Goal: Transaction & Acquisition: Purchase product/service

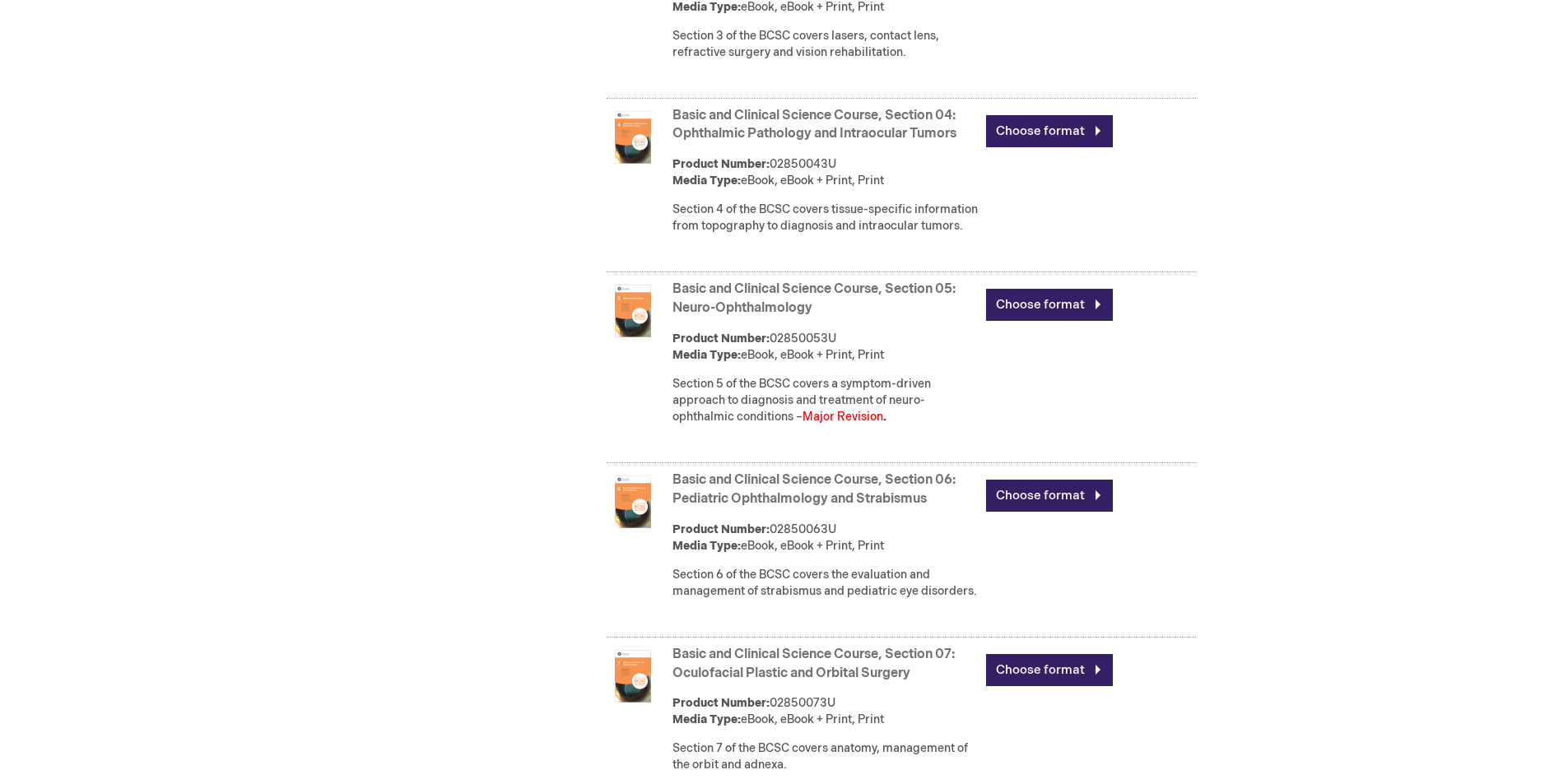
scroll to position [1316, 0]
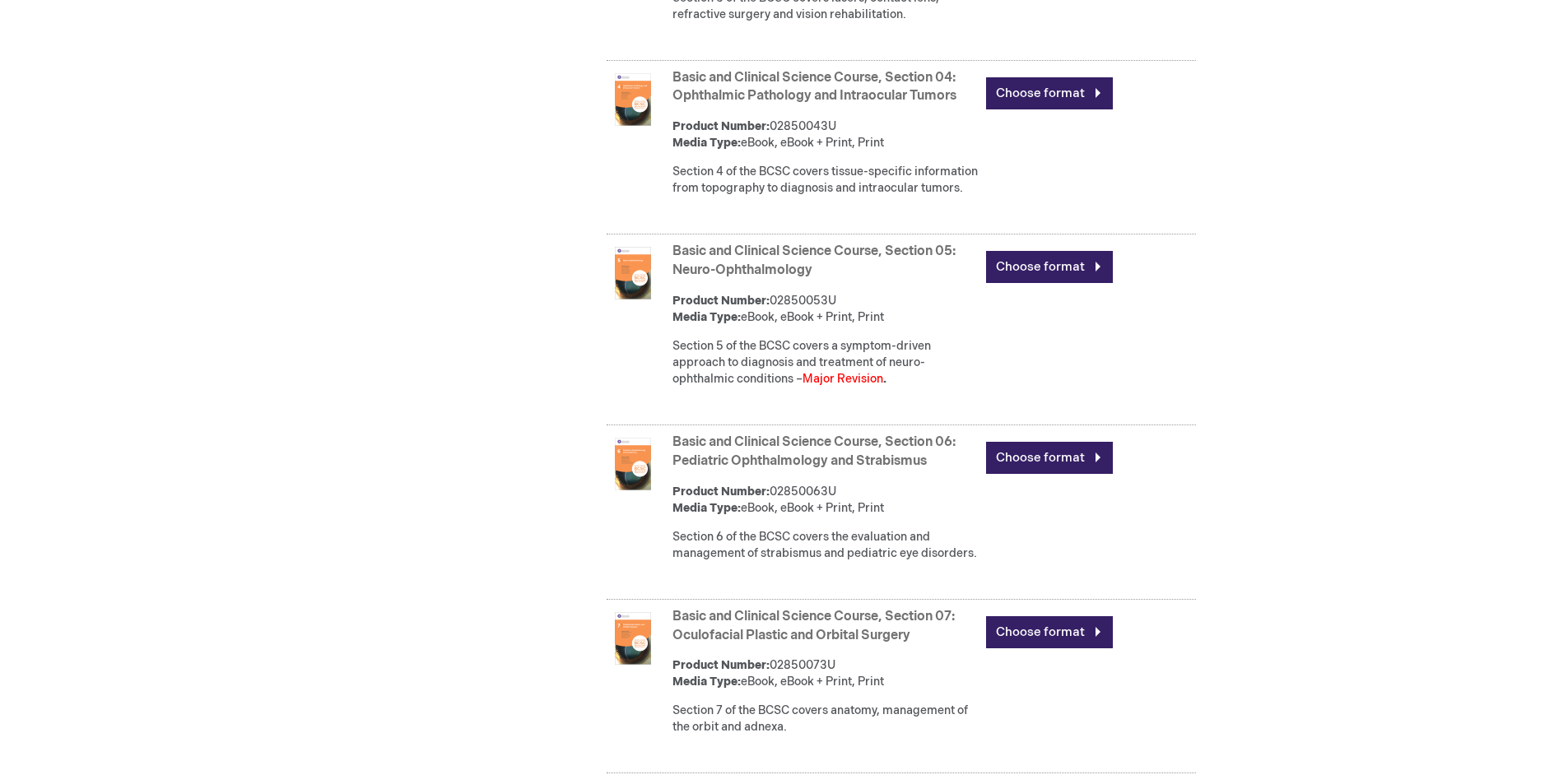
click at [635, 300] on img at bounding box center [633, 273] width 53 height 53
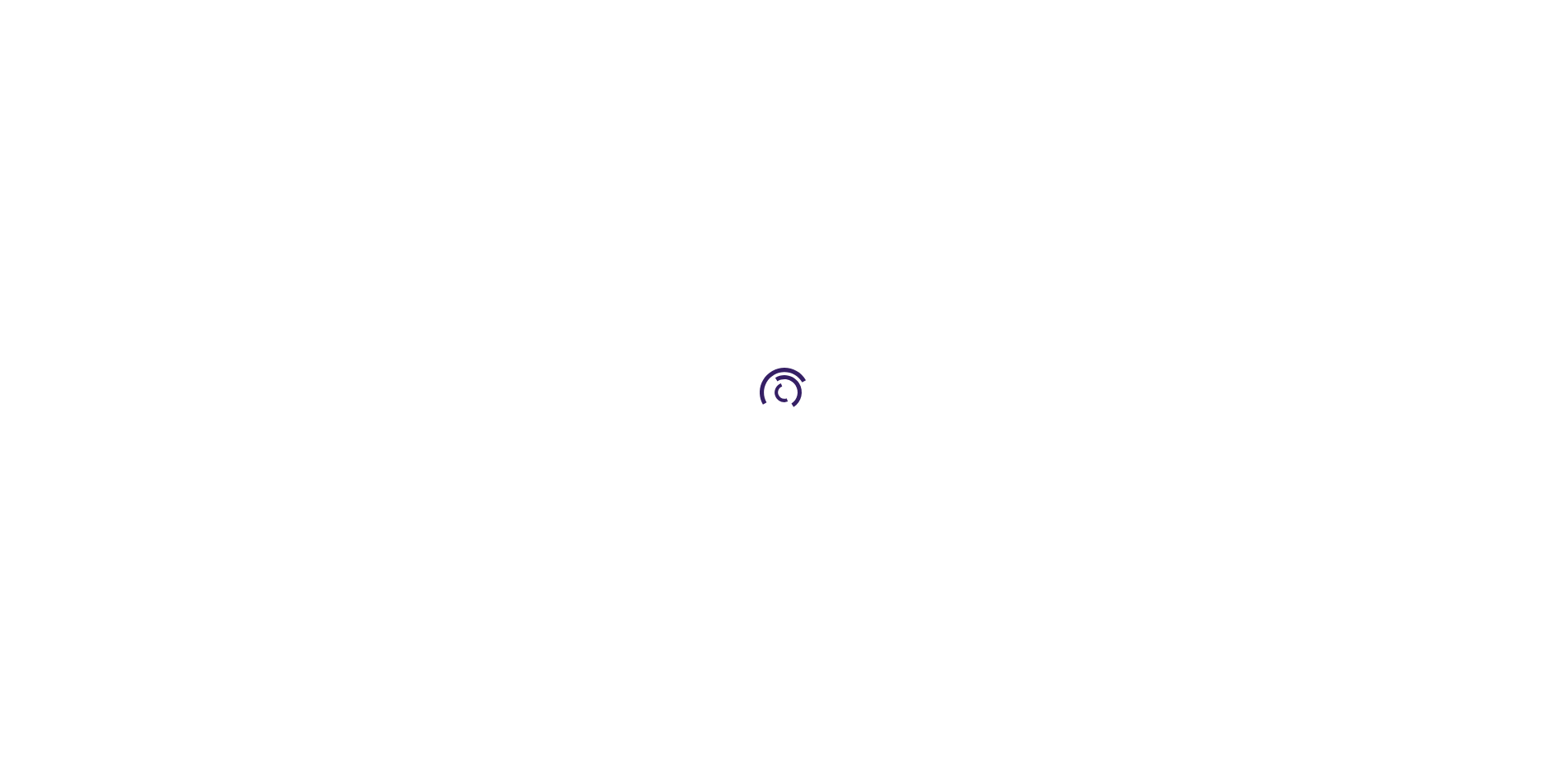
type input "0"
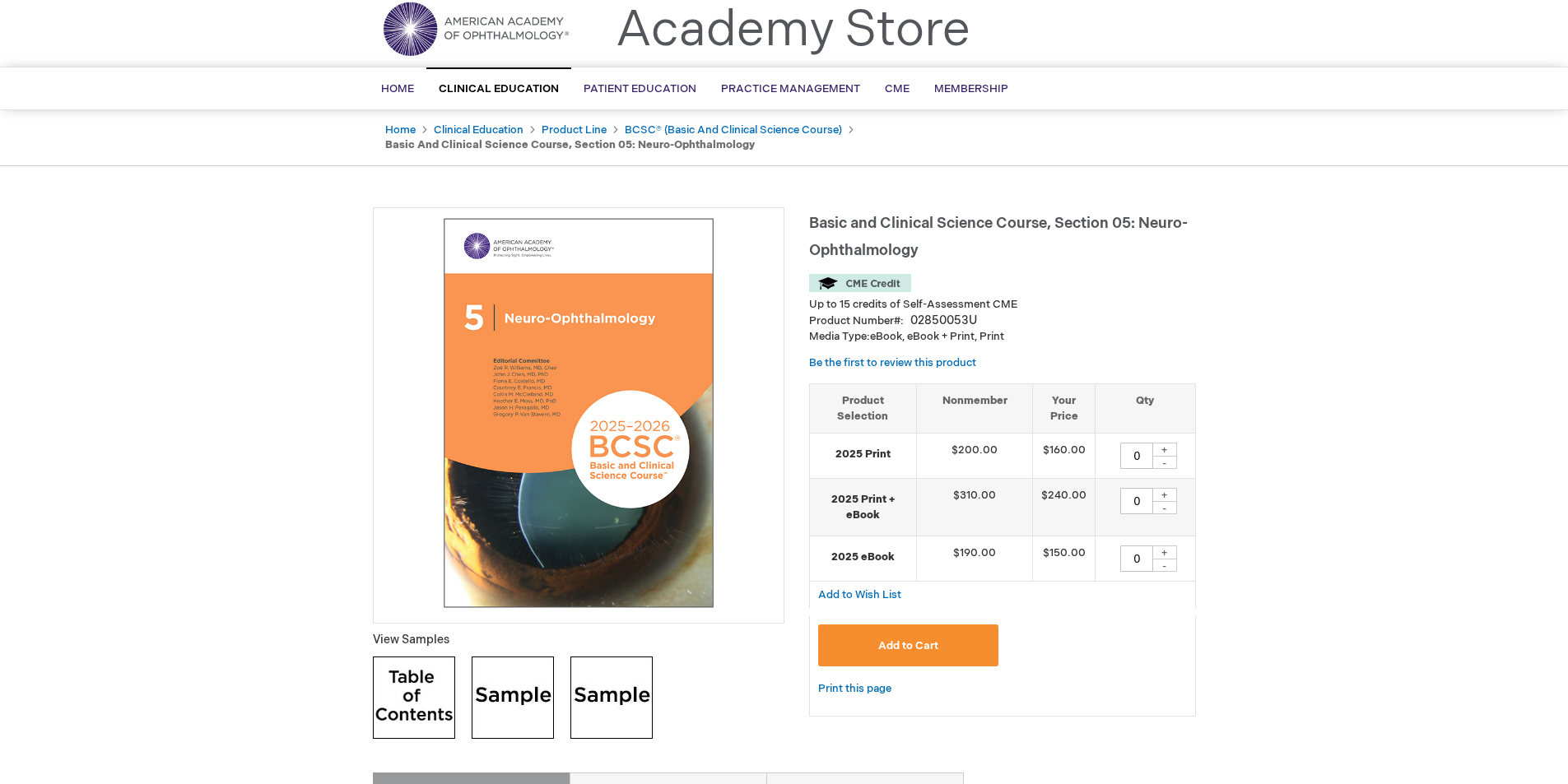
scroll to position [83, 0]
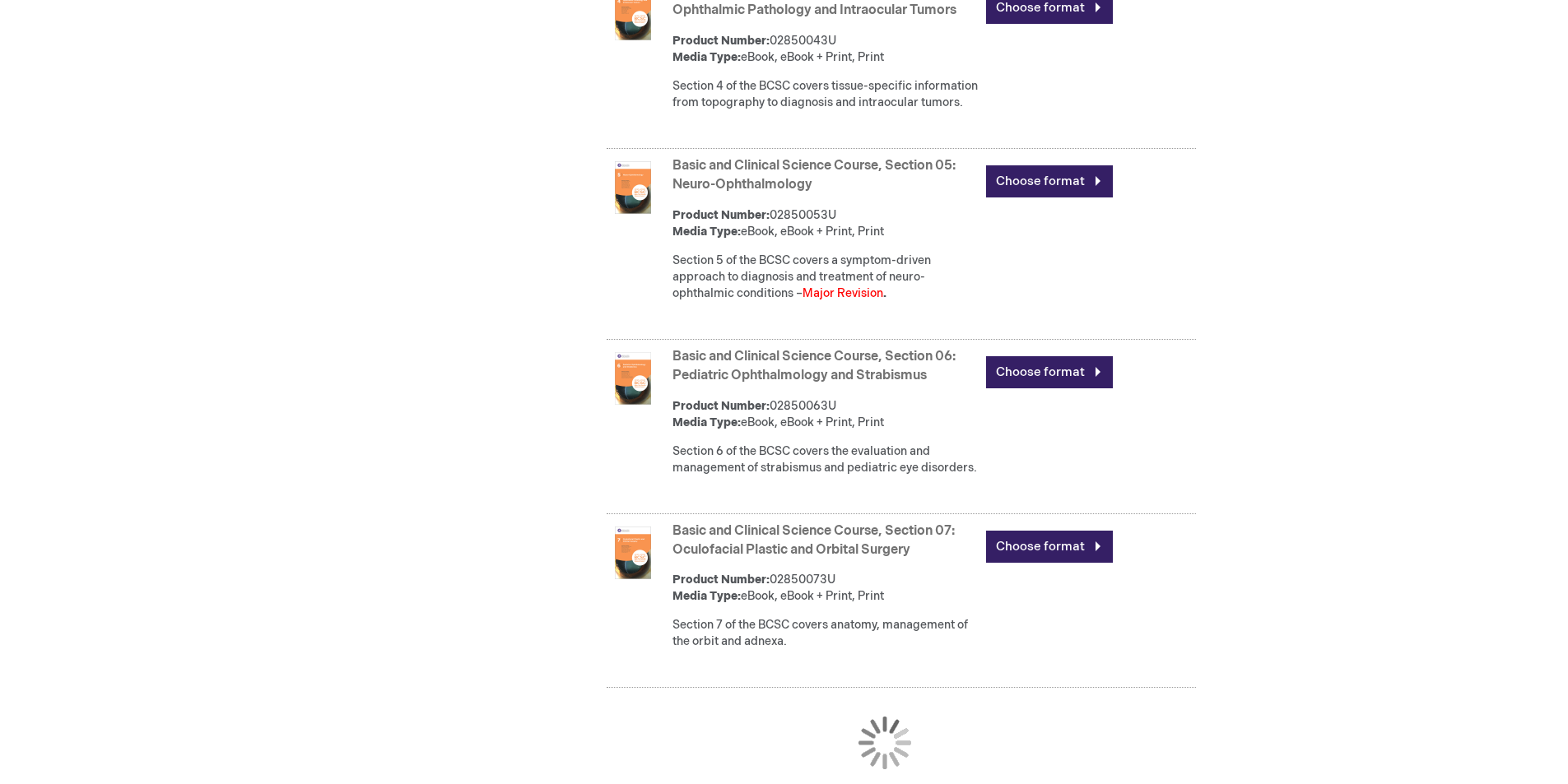
scroll to position [1546, 0]
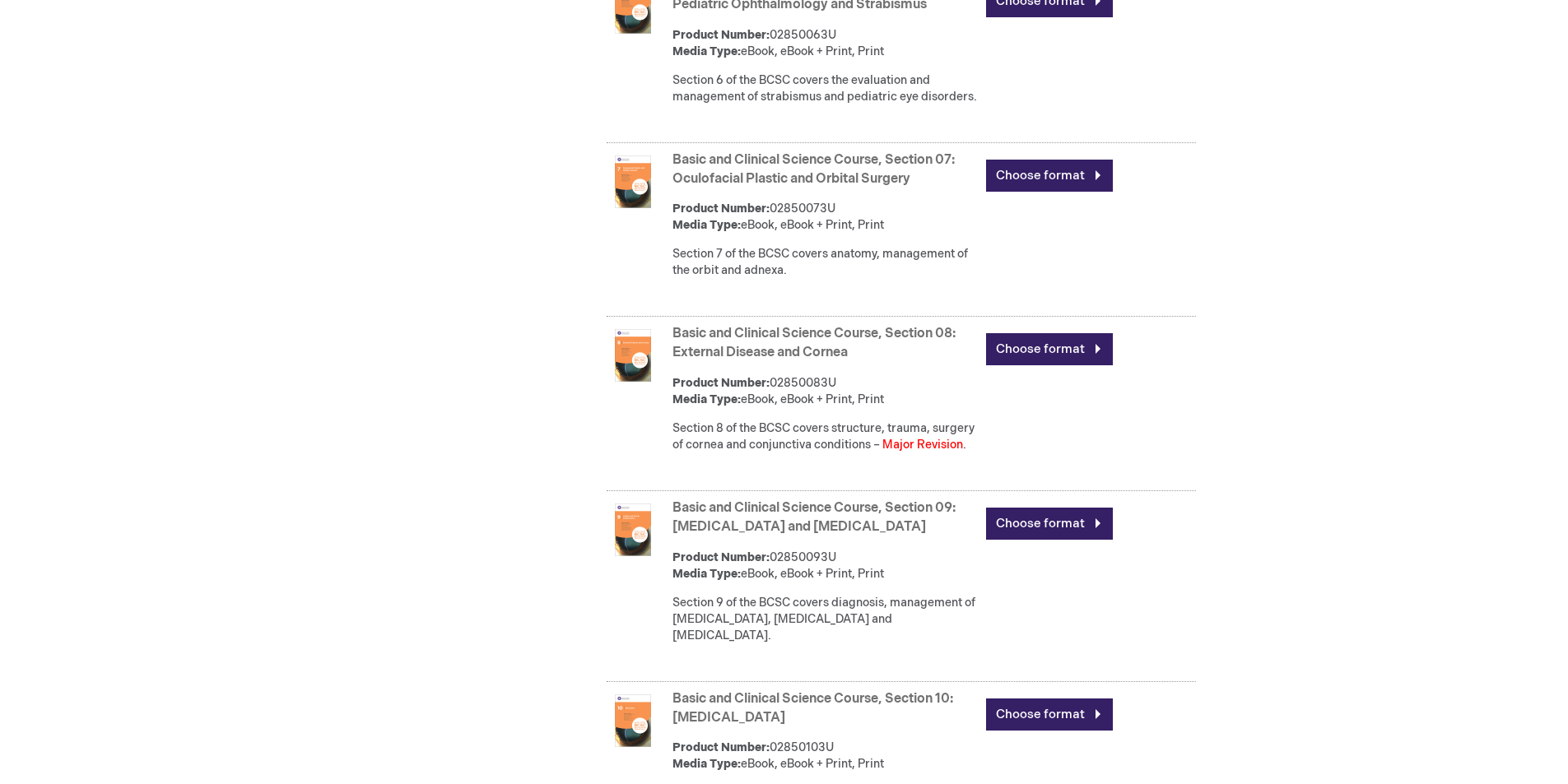
scroll to position [1810, 0]
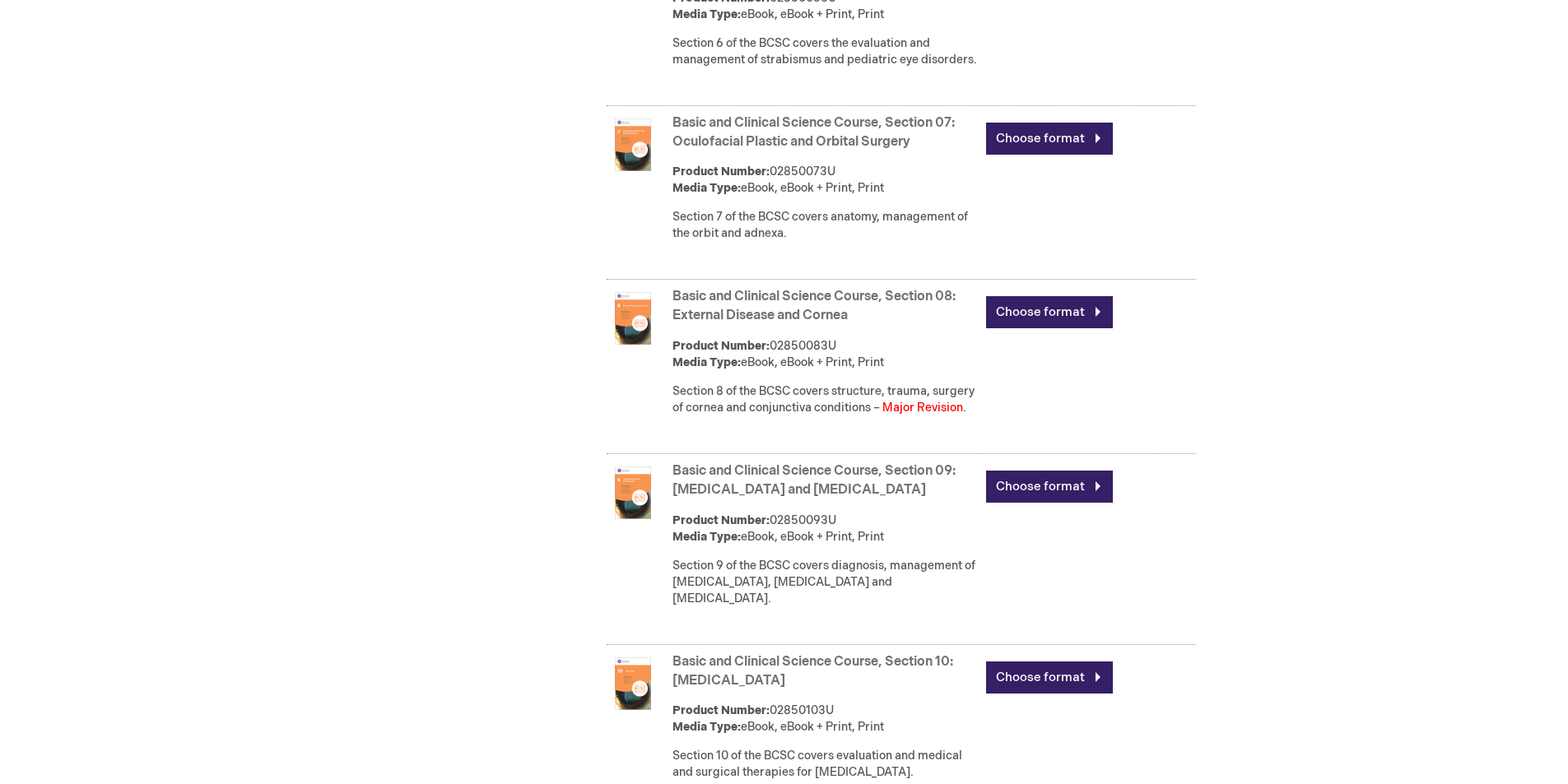
click at [639, 345] on img at bounding box center [633, 318] width 53 height 53
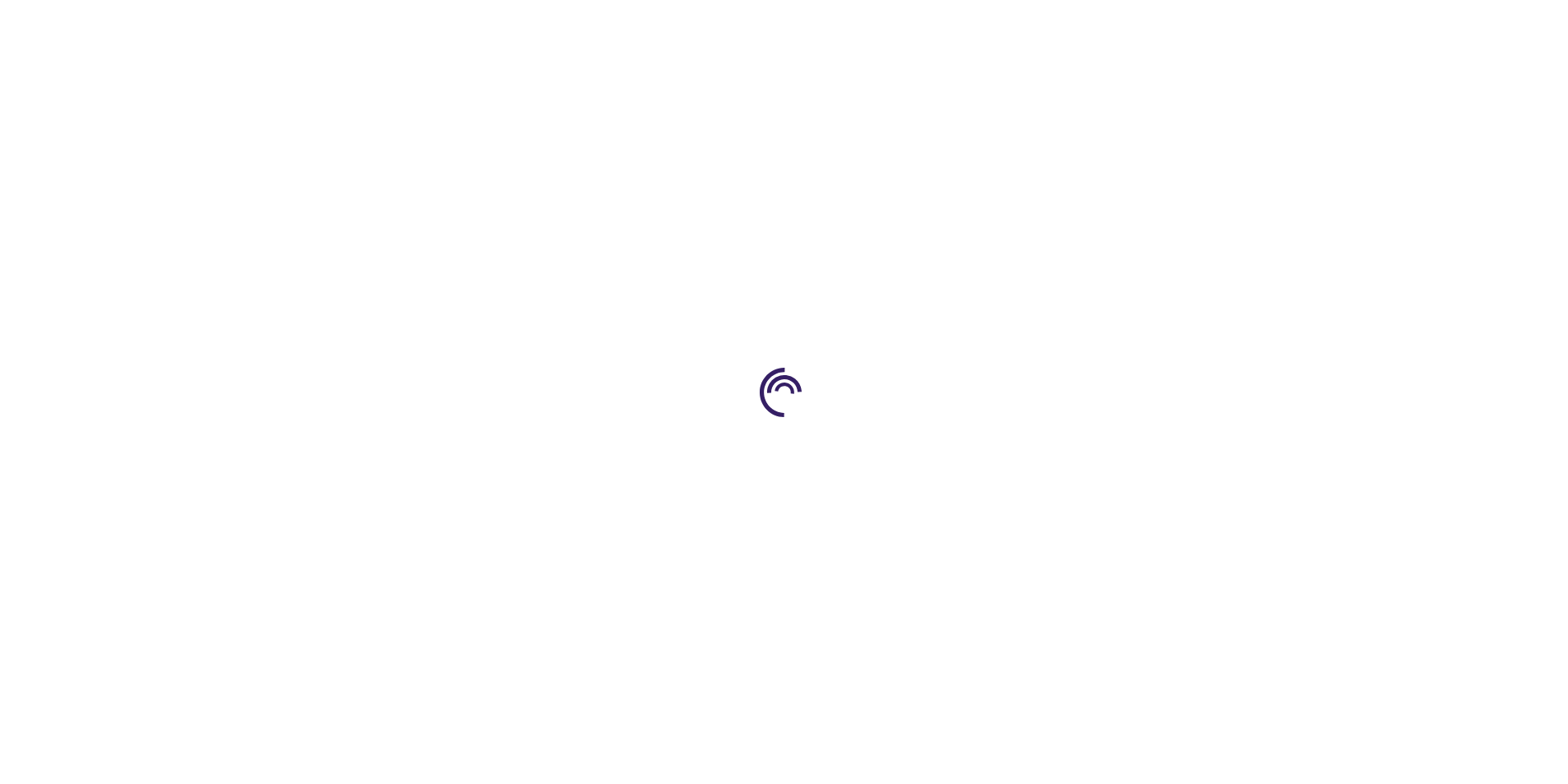
scroll to position [83, 0]
type input "0"
